Goal: Find specific page/section: Find specific page/section

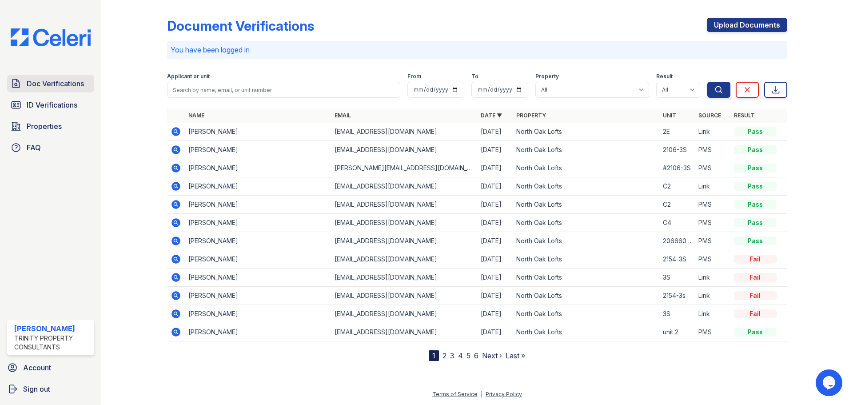
click at [72, 83] on span "Doc Verifications" at bounding box center [55, 83] width 57 height 11
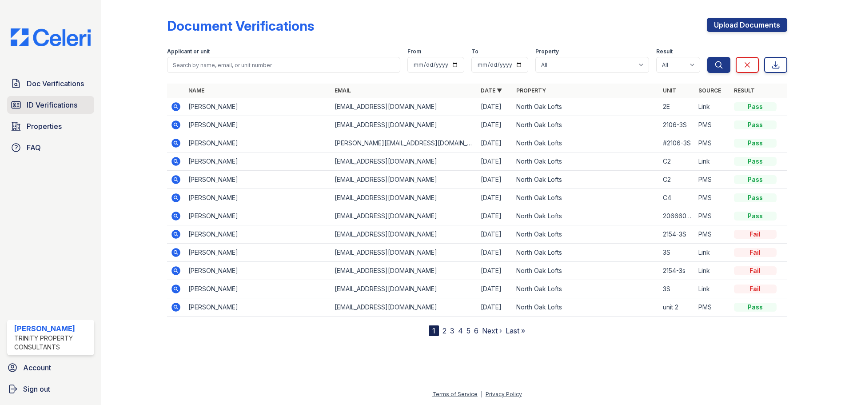
click at [58, 105] on span "ID Verifications" at bounding box center [52, 104] width 51 height 11
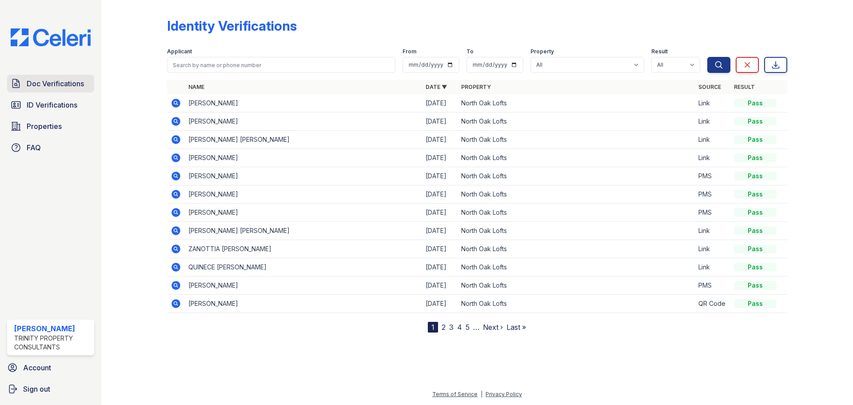
click at [60, 85] on span "Doc Verifications" at bounding box center [55, 83] width 57 height 11
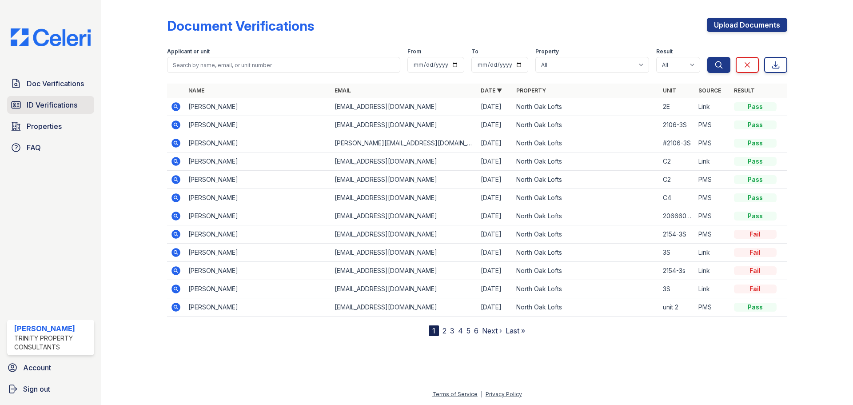
click at [46, 96] on link "ID Verifications" at bounding box center [50, 105] width 87 height 18
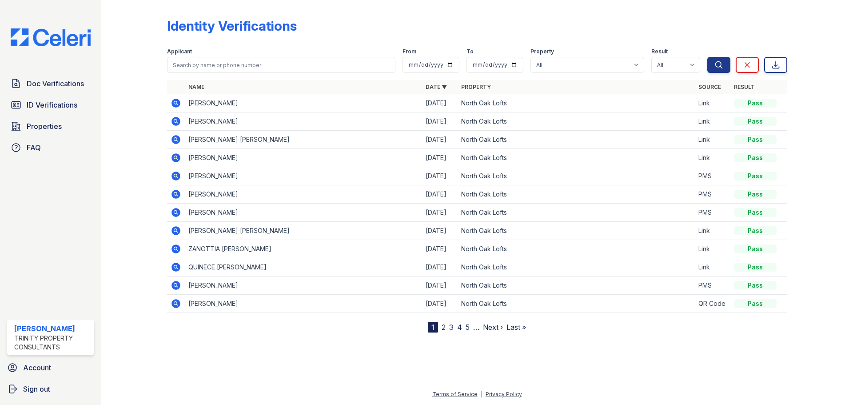
click at [445, 326] on link "2" at bounding box center [443, 326] width 4 height 9
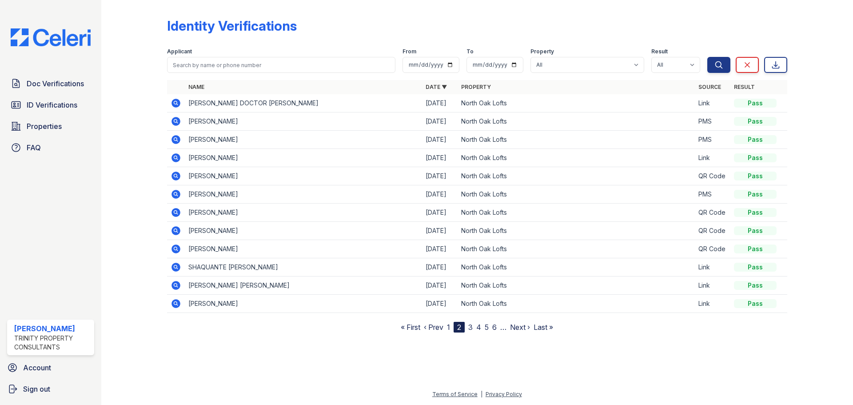
click at [452, 328] on nav "« First ‹ Prev 1 2 3 4 5 6 … Next › Last »" at bounding box center [477, 327] width 152 height 11
click at [450, 326] on link "1" at bounding box center [448, 326] width 3 height 9
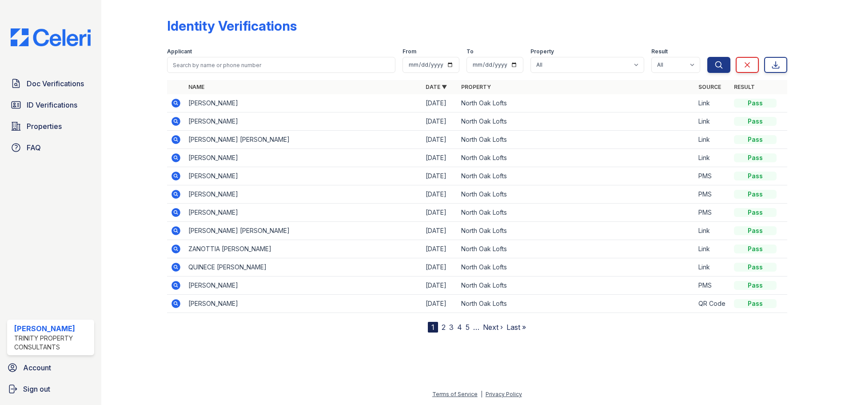
click at [445, 328] on link "2" at bounding box center [443, 326] width 4 height 9
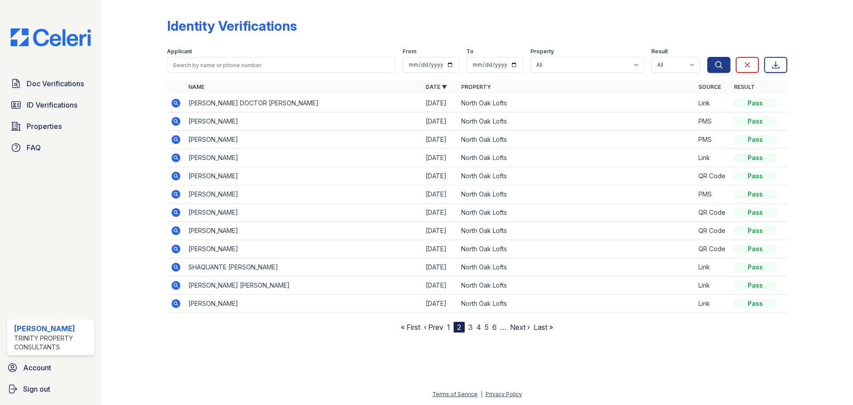
click at [467, 329] on nav "« First ‹ Prev 1 2 3 4 5 6 … Next › Last »" at bounding box center [477, 327] width 152 height 11
click at [470, 326] on link "3" at bounding box center [470, 326] width 4 height 9
click at [46, 105] on span "ID Verifications" at bounding box center [52, 104] width 51 height 11
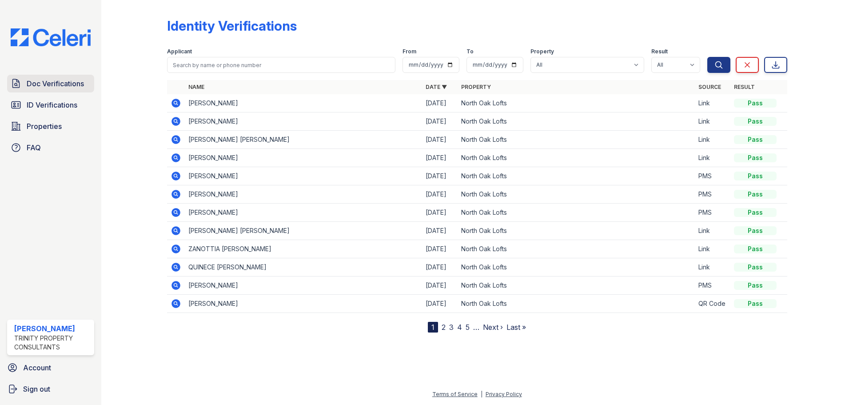
click at [70, 83] on span "Doc Verifications" at bounding box center [55, 83] width 57 height 11
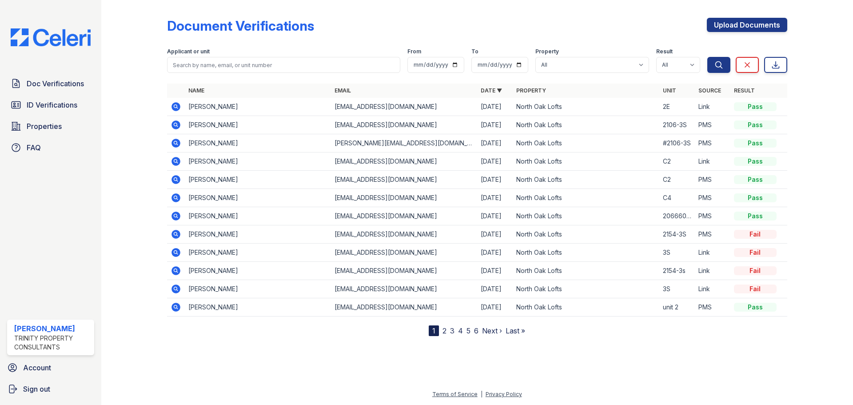
drag, startPoint x: 189, startPoint y: 251, endPoint x: 772, endPoint y: 290, distance: 584.0
click at [772, 290] on tbody "[PERSON_NAME] [EMAIL_ADDRESS][DOMAIN_NAME] [DATE] [GEOGRAPHIC_DATA] 2E Link Pas…" at bounding box center [477, 207] width 620 height 219
click at [798, 282] on div at bounding box center [813, 170] width 52 height 332
